Goal: Find specific page/section: Find specific page/section

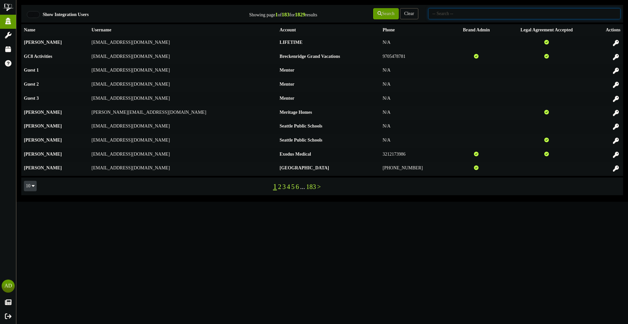
click at [482, 15] on input "text" at bounding box center [524, 13] width 192 height 11
type input "tee box"
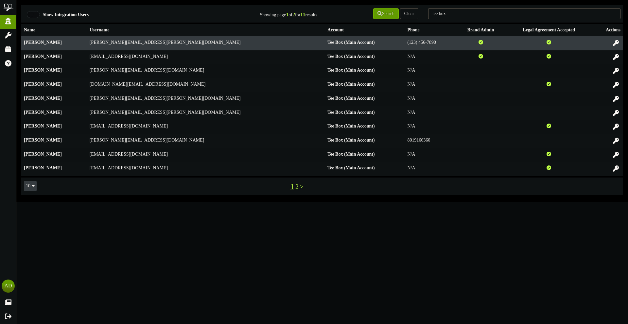
click at [611, 46] on td at bounding box center [607, 43] width 30 height 14
click at [612, 45] on button at bounding box center [615, 43] width 11 height 10
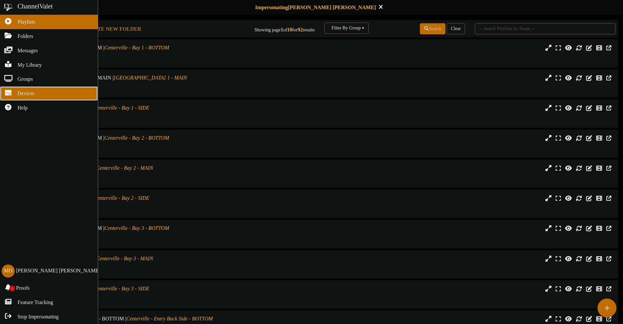
click at [11, 97] on link "Devices" at bounding box center [49, 93] width 98 height 14
